Goal: Find specific page/section: Find specific page/section

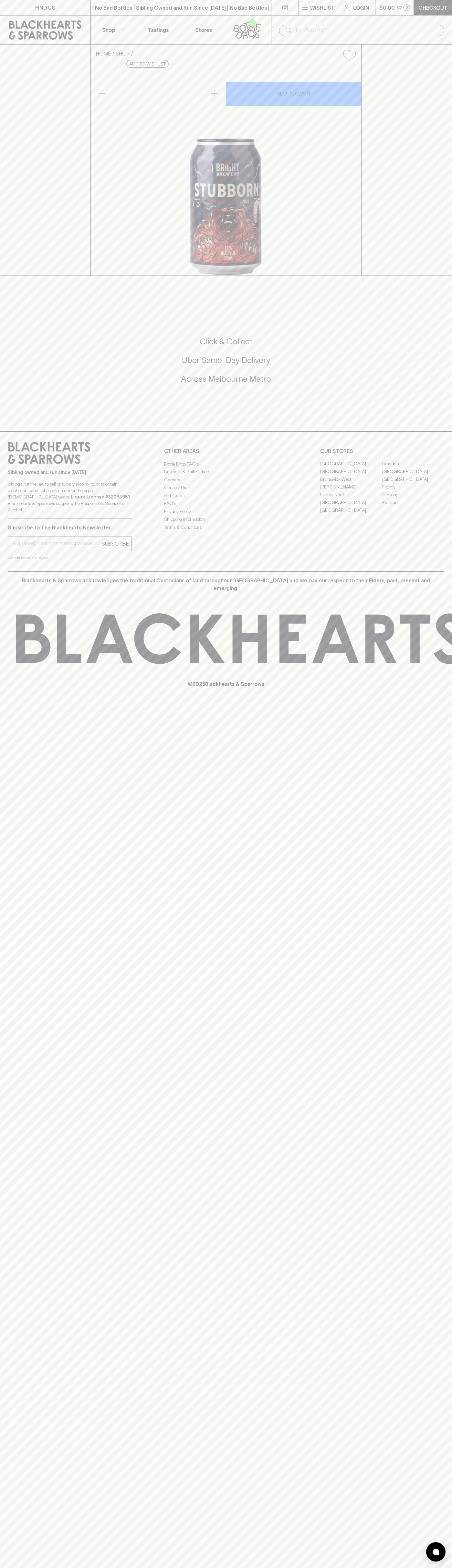
click at [351, 468] on link "[GEOGRAPHIC_DATA]" at bounding box center [351, 464] width 62 height 8
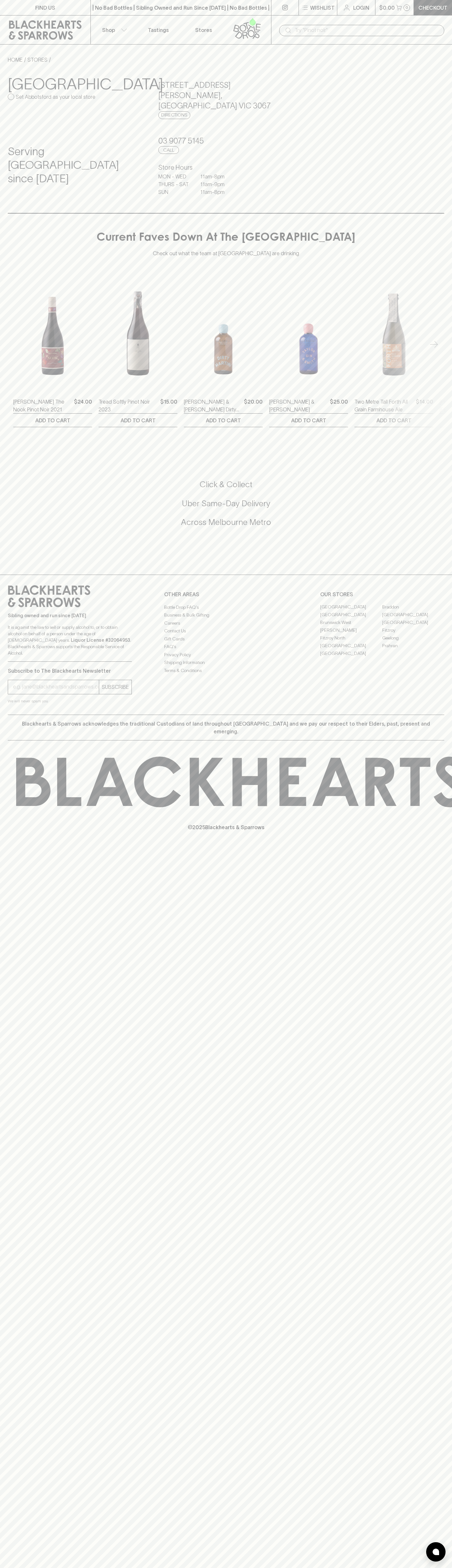
click at [448, 51] on div "HOME STORES Abbotsford Set Abbotsford as your local store Serving Abbotsford si…" at bounding box center [226, 238] width 452 height 388
click at [87, 1567] on html "FIND US | No Bad Bottles | Sibling Owned and Run Since 2006 | No Bad Bottles | …" at bounding box center [226, 784] width 452 height 1568
click at [13, 911] on div "FIND US | No Bad Bottles | Sibling Owned and Run Since 2006 | No Bad Bottles | …" at bounding box center [226, 784] width 452 height 1568
